Goal: Task Accomplishment & Management: Use online tool/utility

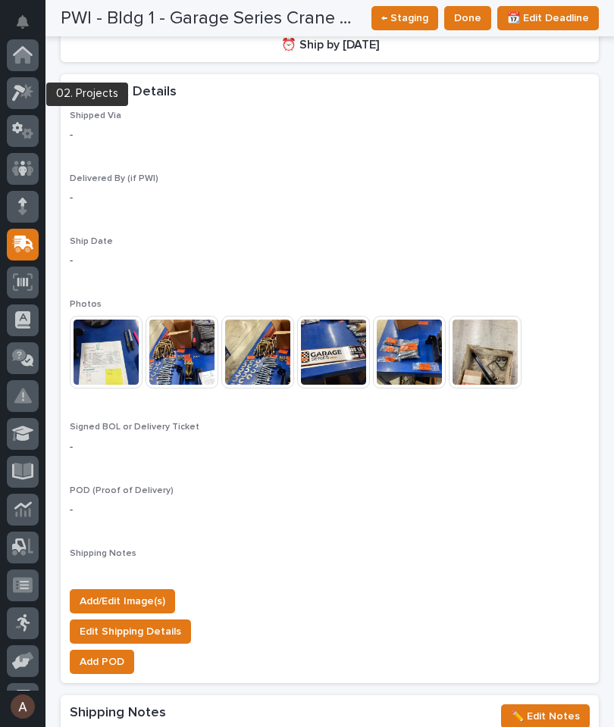
click at [23, 83] on div at bounding box center [23, 93] width 32 height 32
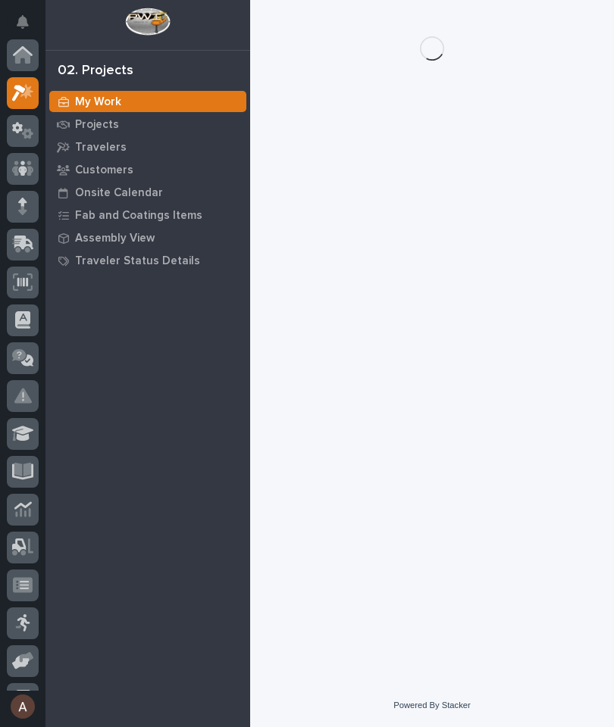
scroll to position [38, 0]
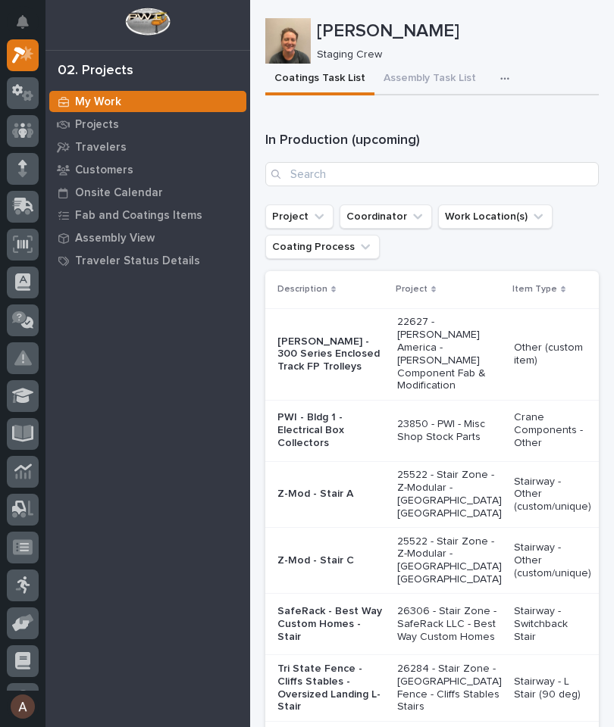
click at [509, 73] on button "button" at bounding box center [507, 79] width 33 height 30
click at [483, 107] on button "Staging Task List" at bounding box center [459, 120] width 100 height 26
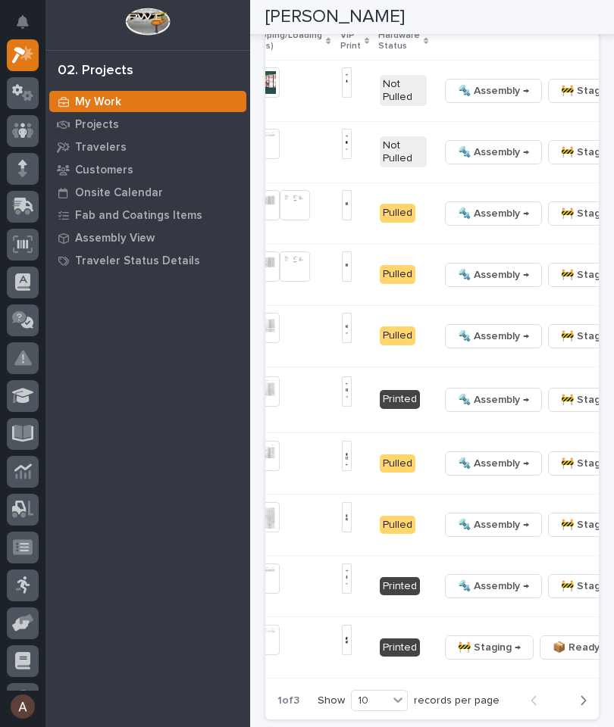
scroll to position [0, 597]
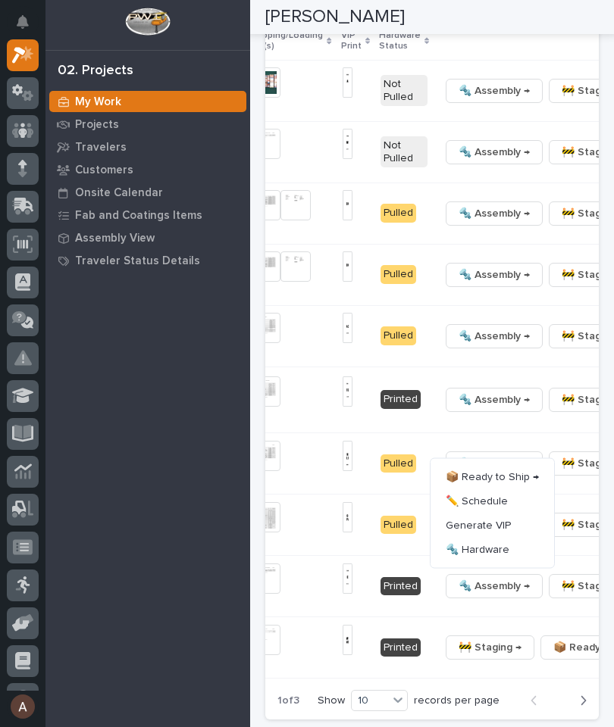
click at [494, 558] on span "🔩 Hardware" at bounding box center [478, 549] width 64 height 18
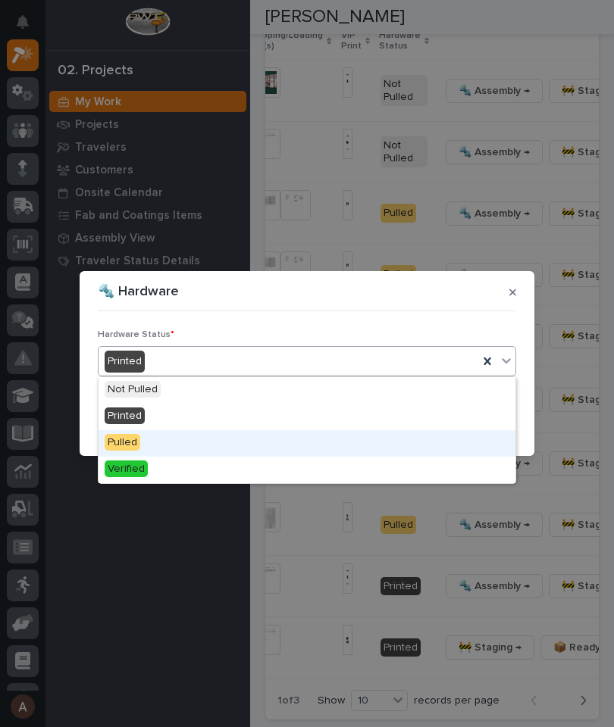
click at [196, 432] on div "Pulled" at bounding box center [306, 443] width 417 height 27
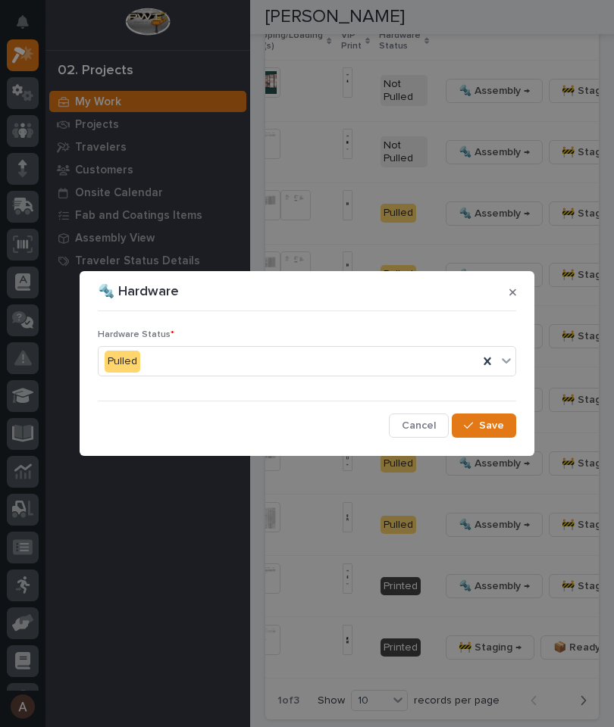
click at [496, 428] on span "Save" at bounding box center [491, 426] width 25 height 14
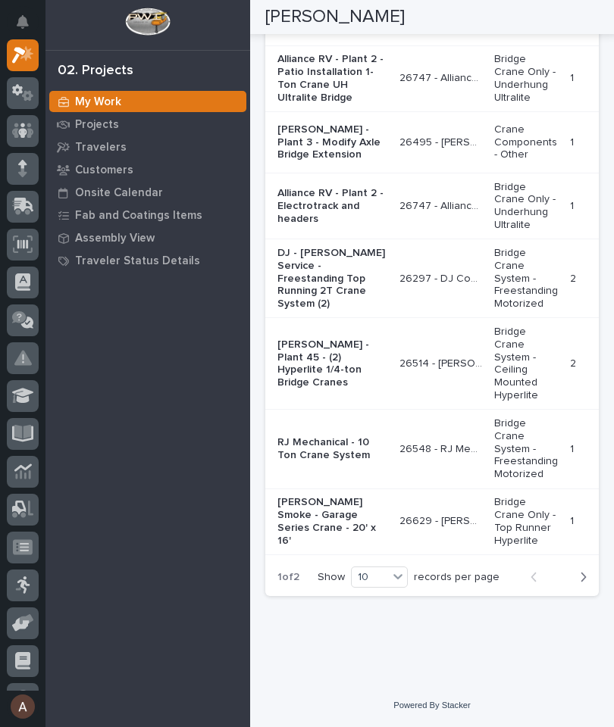
scroll to position [3547, 0]
click at [576, 584] on div "button" at bounding box center [580, 578] width 13 height 14
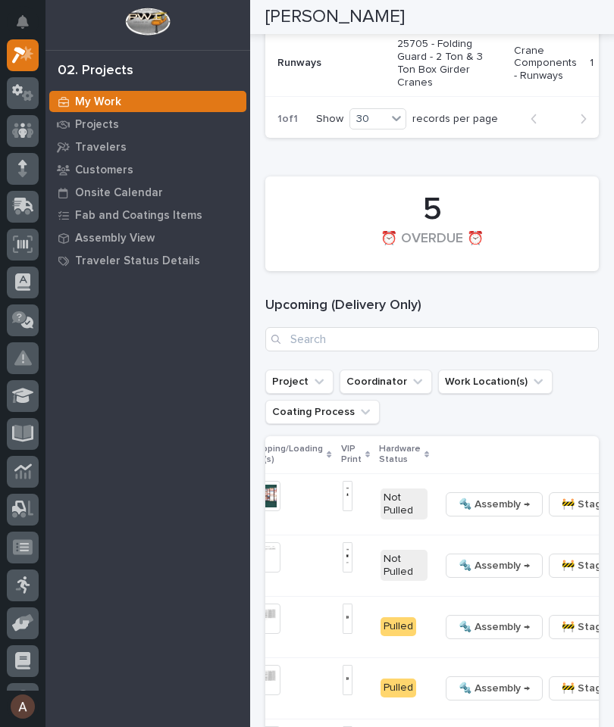
scroll to position [1660, 0]
